Goal: Find specific page/section: Find specific page/section

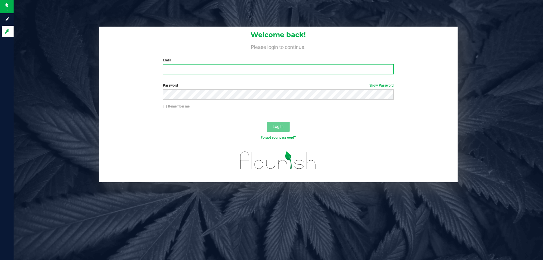
click at [234, 71] on input "Email" at bounding box center [278, 69] width 231 height 10
type input "[EMAIL_ADDRESS][DOMAIN_NAME]"
click at [267, 122] on button "Log In" at bounding box center [278, 127] width 23 height 10
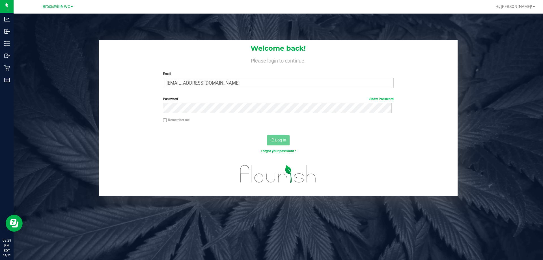
click at [72, 6] on link "Brooksville WC" at bounding box center [58, 6] width 30 height 5
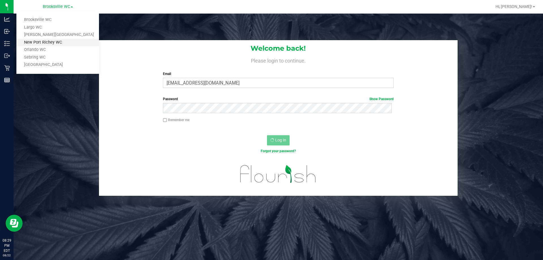
click at [61, 45] on link "New Port Richey WC" at bounding box center [57, 43] width 83 height 8
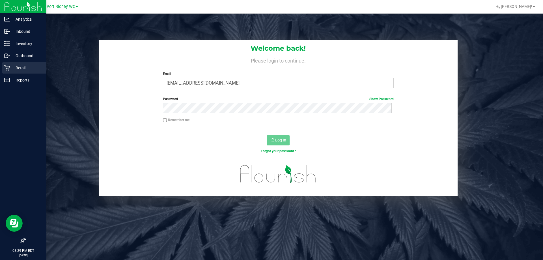
click at [10, 67] on p "Retail" at bounding box center [27, 67] width 34 height 7
click at [21, 79] on p "Reports" at bounding box center [27, 80] width 34 height 7
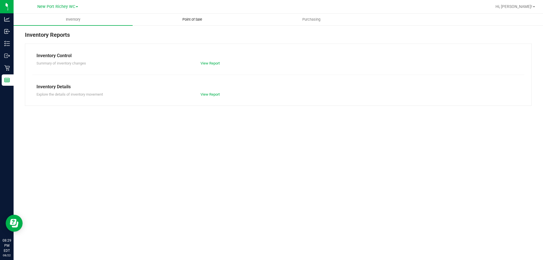
click at [186, 19] on span "Point of Sale" at bounding box center [192, 19] width 35 height 5
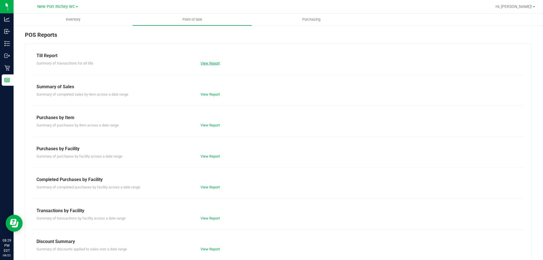
click at [204, 62] on link "View Report" at bounding box center [210, 63] width 19 height 4
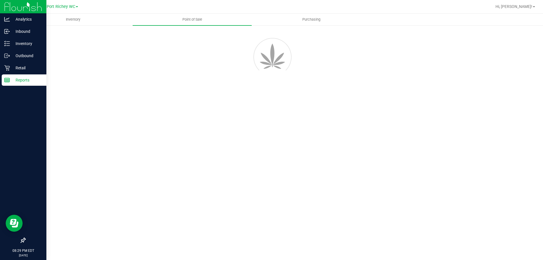
click at [9, 78] on rect at bounding box center [7, 80] width 5 height 4
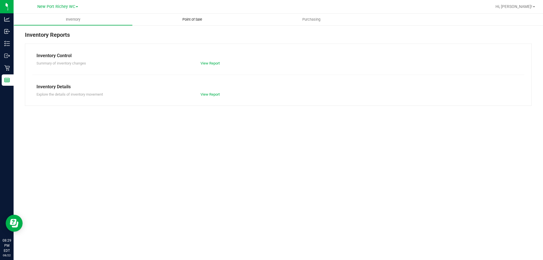
click at [201, 21] on span "Point of Sale" at bounding box center [192, 19] width 35 height 5
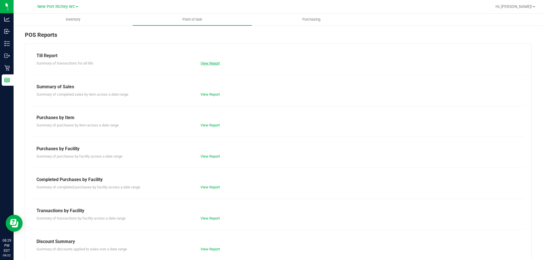
click at [204, 62] on link "View Report" at bounding box center [210, 63] width 19 height 4
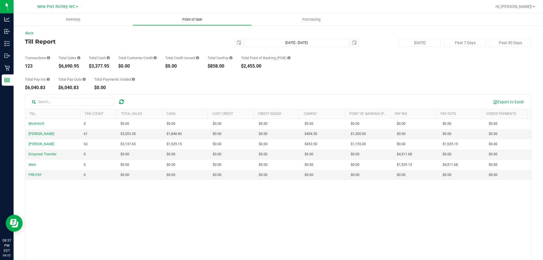
click at [180, 17] on uib-tab-heading "Point of Sale" at bounding box center [192, 19] width 119 height 11
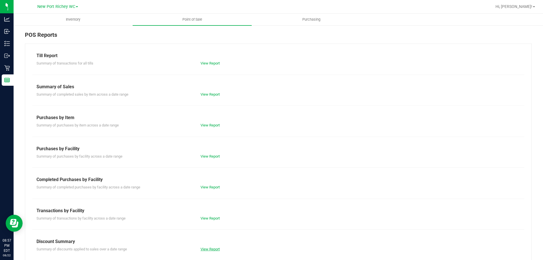
click at [209, 247] on link "View Report" at bounding box center [210, 249] width 19 height 4
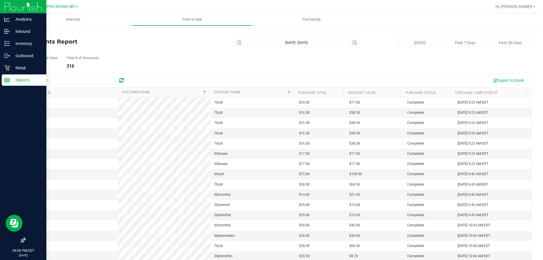
click at [8, 82] on icon at bounding box center [7, 80] width 6 height 6
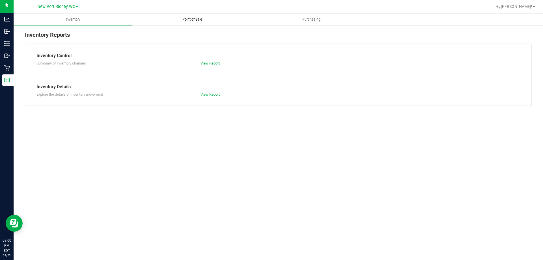
click at [181, 17] on uib-tab-heading "Point of Sale" at bounding box center [192, 20] width 119 height 12
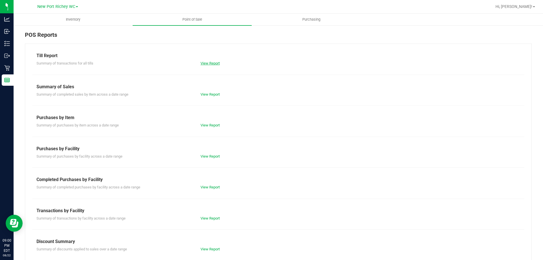
click at [209, 63] on link "View Report" at bounding box center [210, 63] width 19 height 4
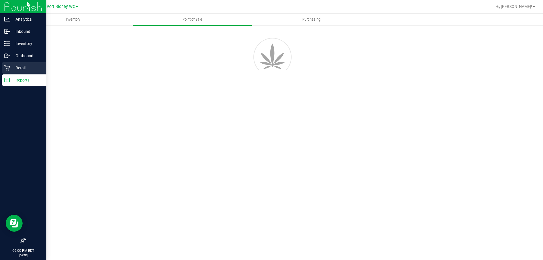
click at [12, 66] on p "Retail" at bounding box center [27, 67] width 34 height 7
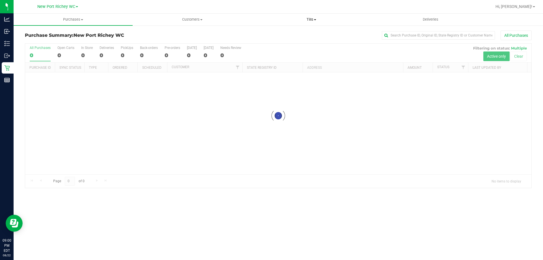
click at [288, 18] on span "Tills" at bounding box center [311, 19] width 119 height 5
click at [278, 32] on span "Manage tills" at bounding box center [271, 34] width 38 height 5
